Goal: Check status

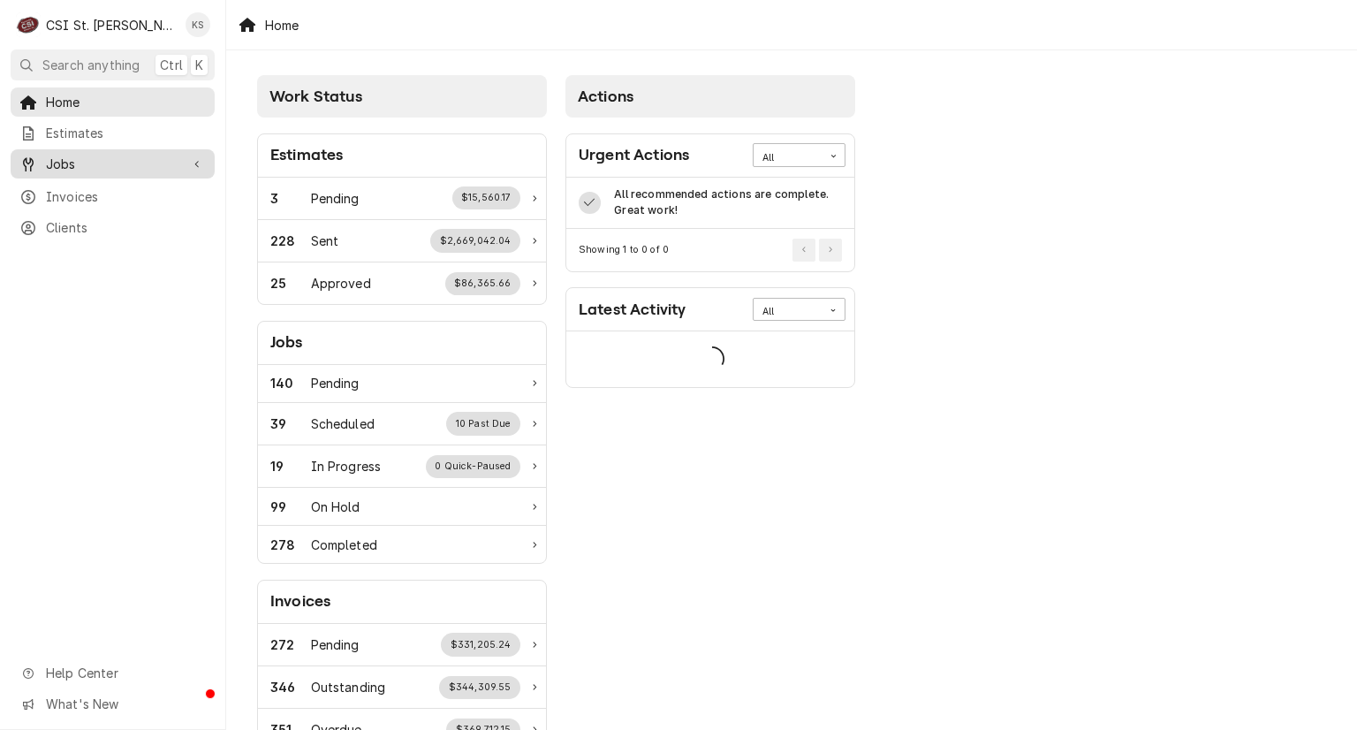
click at [93, 162] on span "Jobs" at bounding box center [112, 164] width 133 height 19
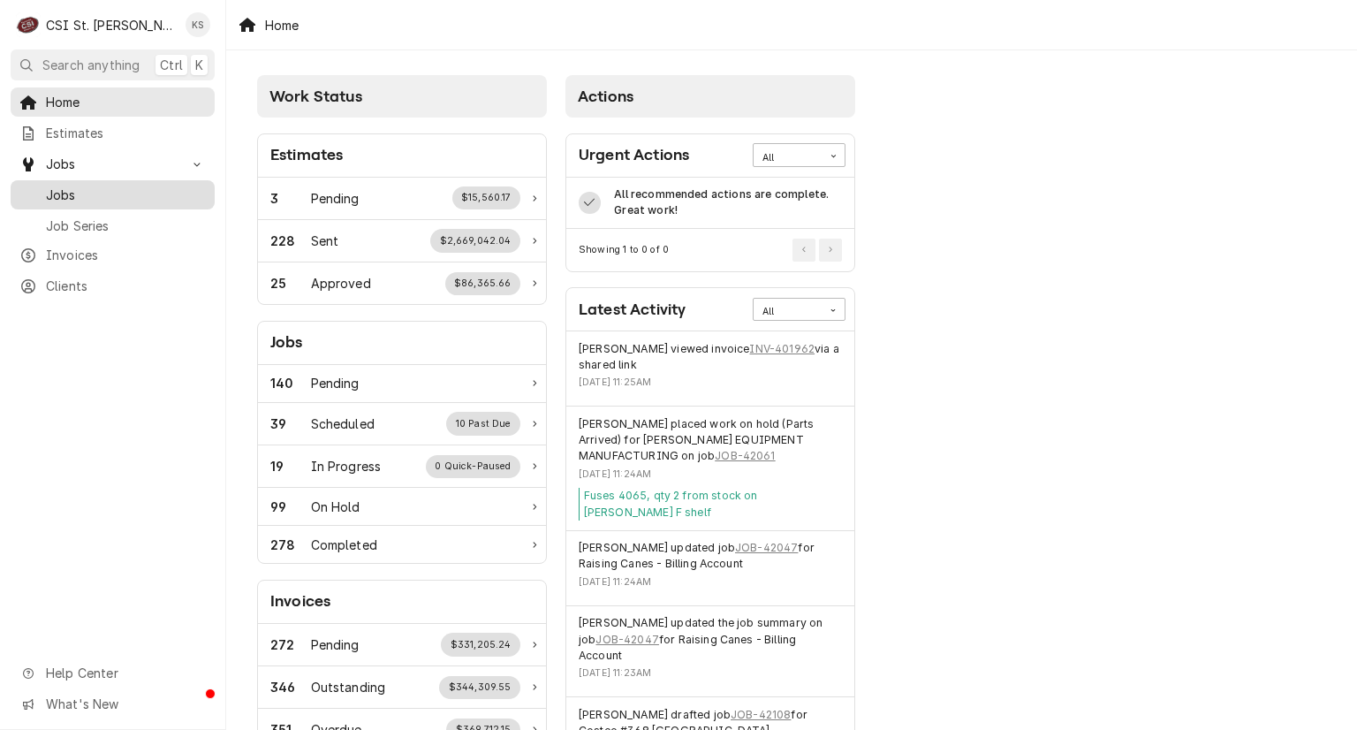
click at [74, 192] on span "Jobs" at bounding box center [126, 195] width 160 height 19
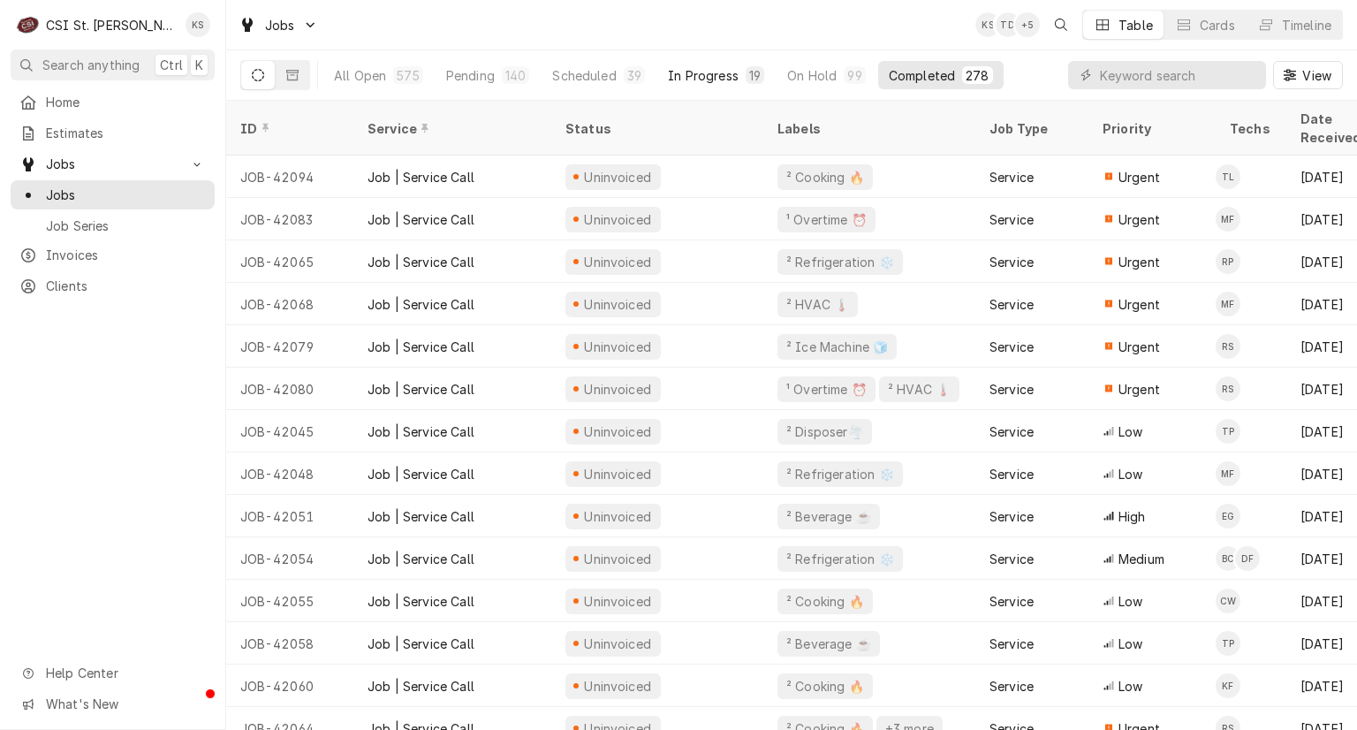
click at [721, 75] on div "In Progress" at bounding box center [703, 75] width 71 height 19
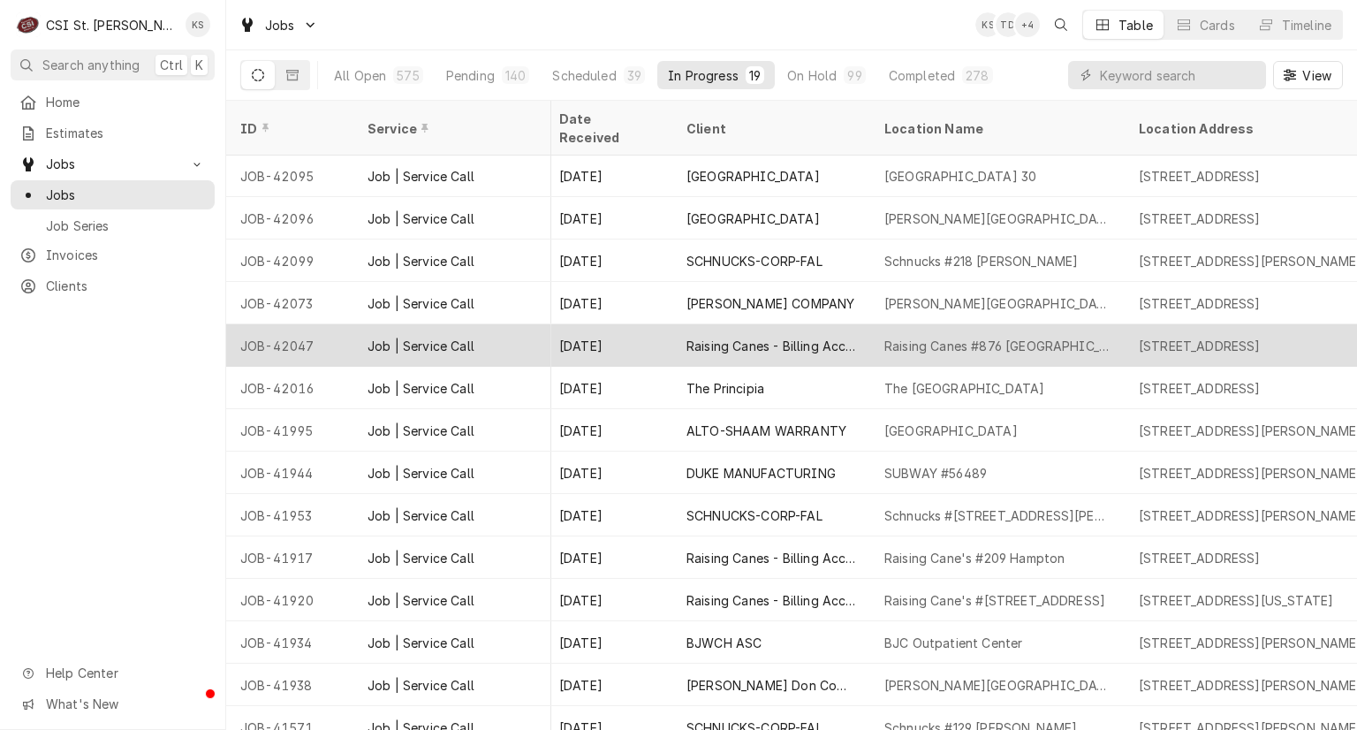
scroll to position [224, 741]
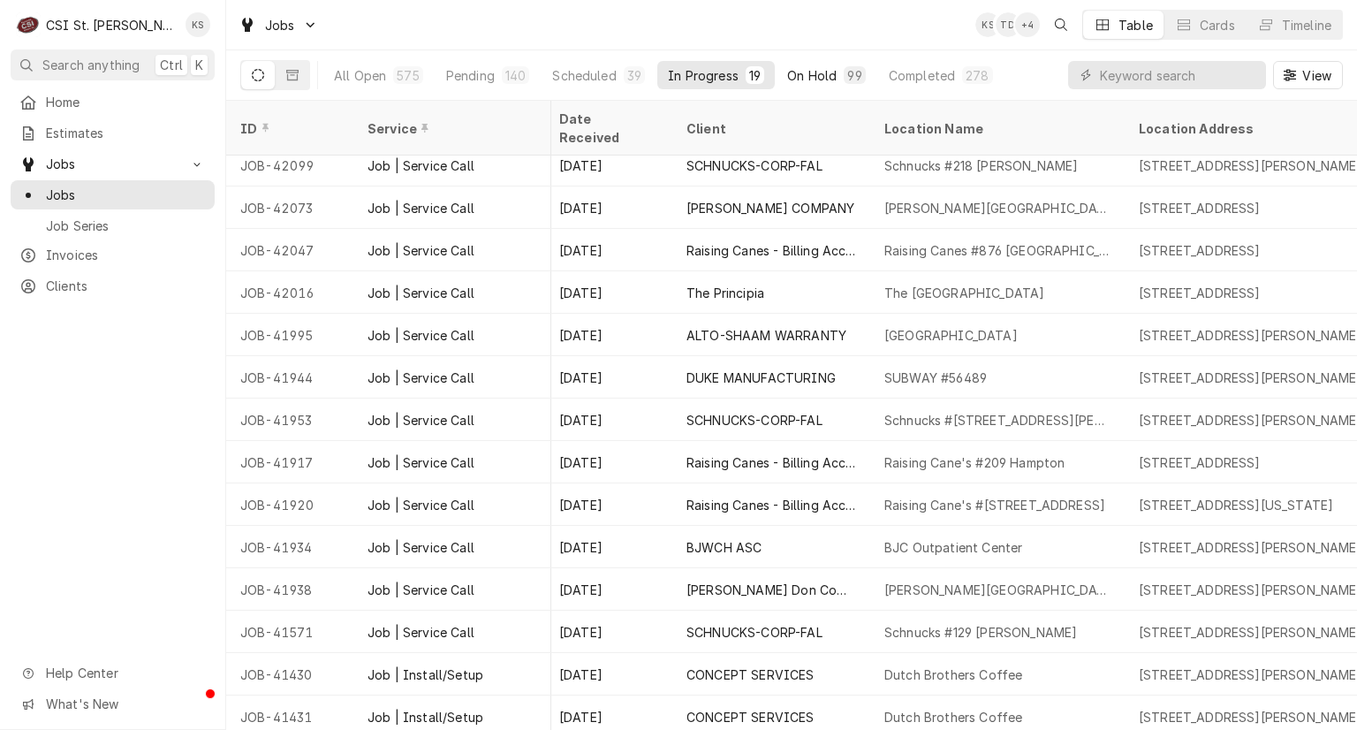
click at [806, 72] on div "On Hold" at bounding box center [811, 75] width 49 height 19
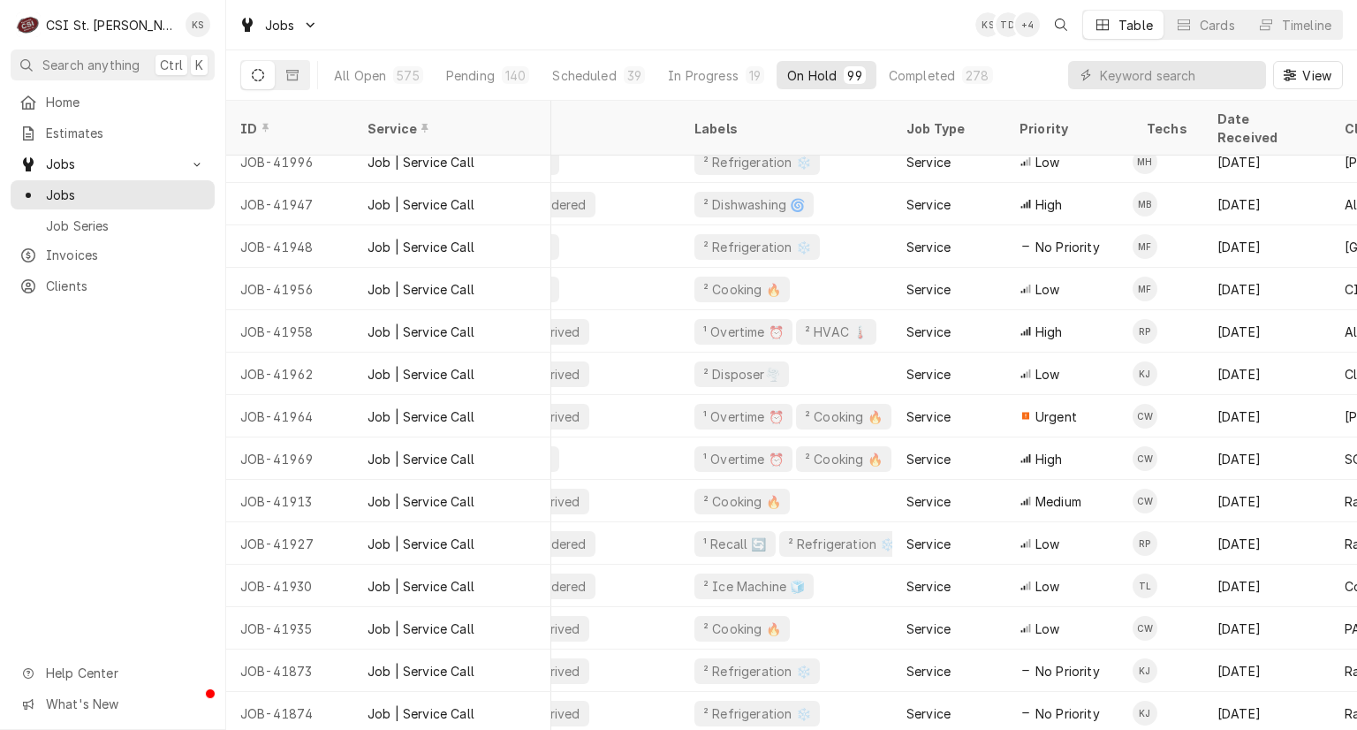
scroll to position [821, 0]
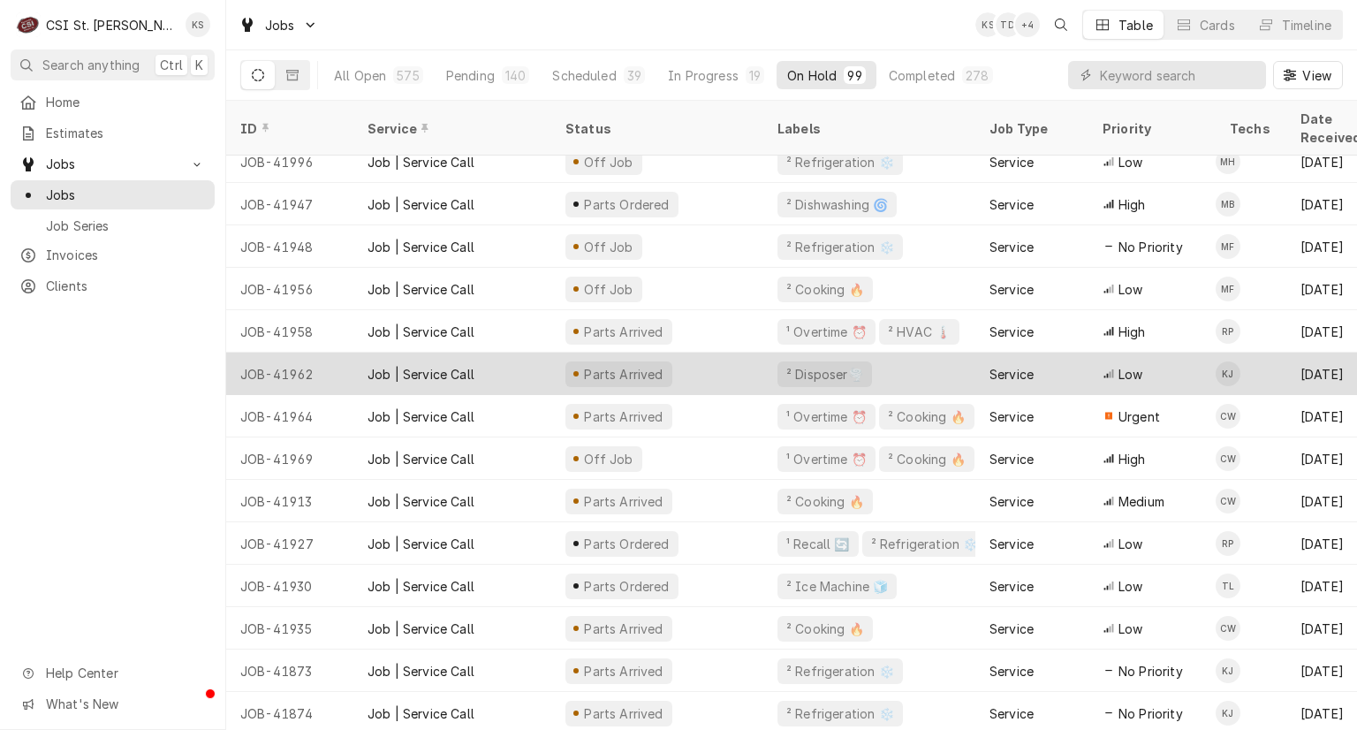
click at [707, 354] on div "Parts Arrived" at bounding box center [657, 374] width 212 height 42
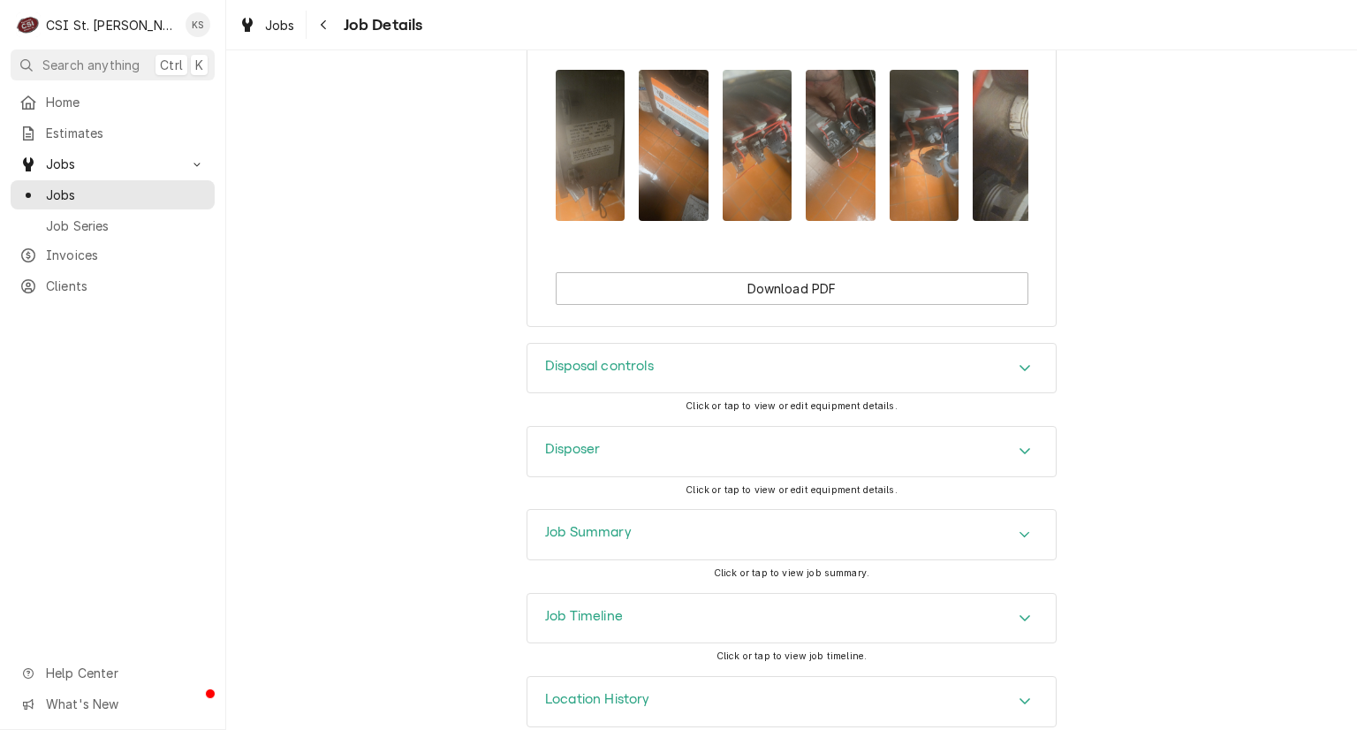
scroll to position [2298, 0]
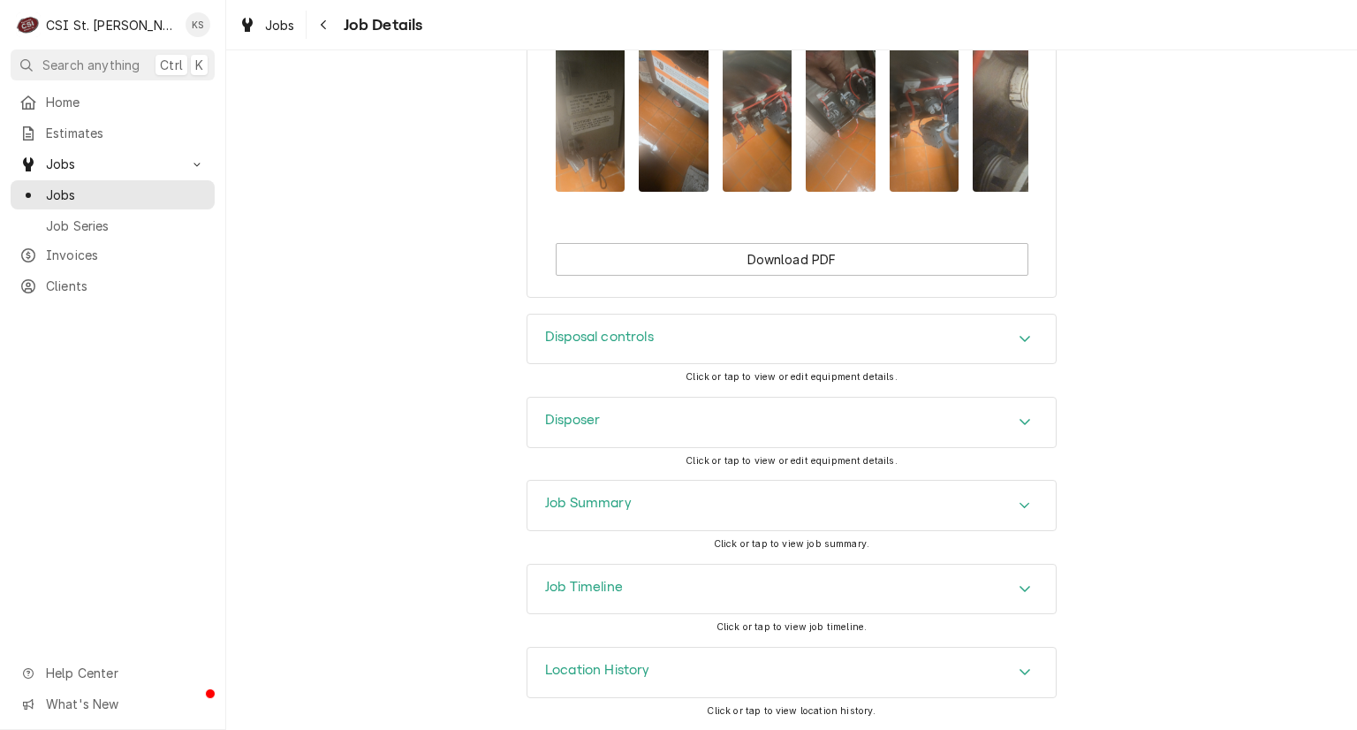
click at [587, 506] on h3 "Job Summary" at bounding box center [588, 503] width 87 height 17
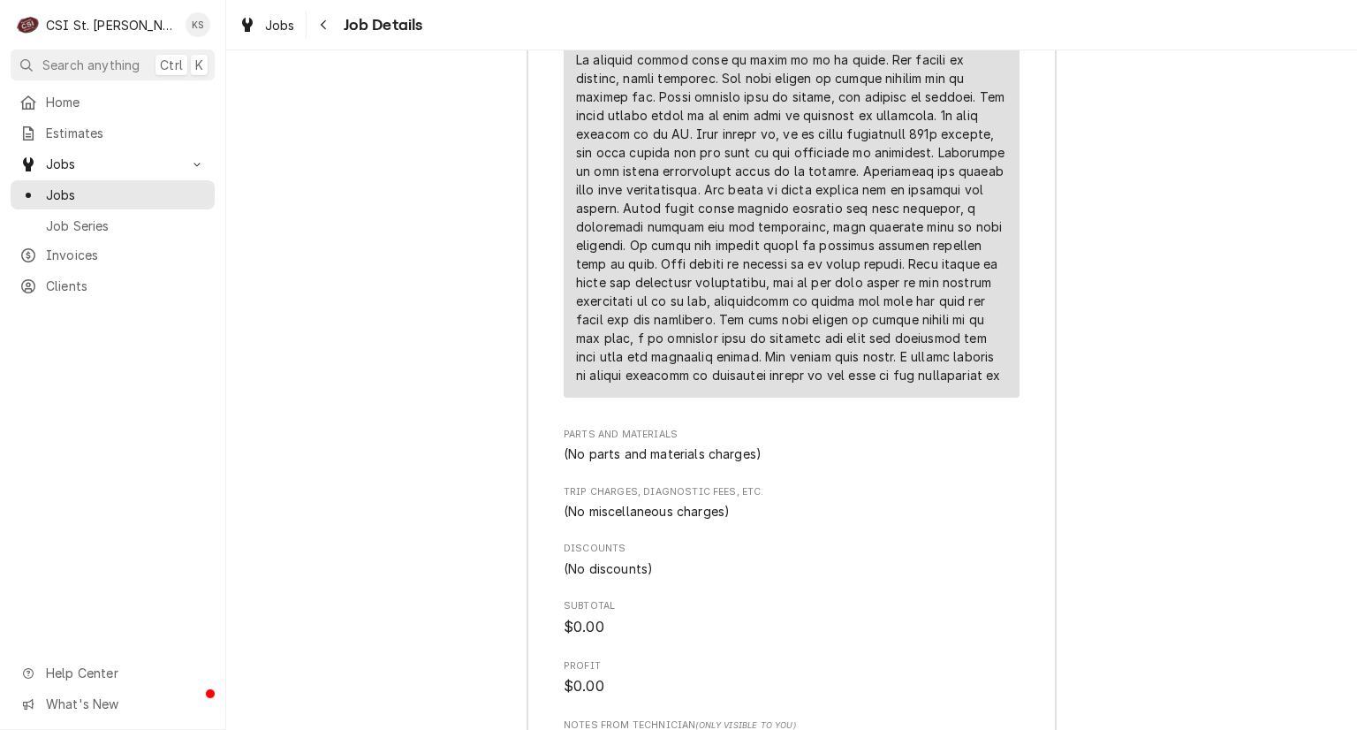
scroll to position [4243, 0]
